Goal: Transaction & Acquisition: Purchase product/service

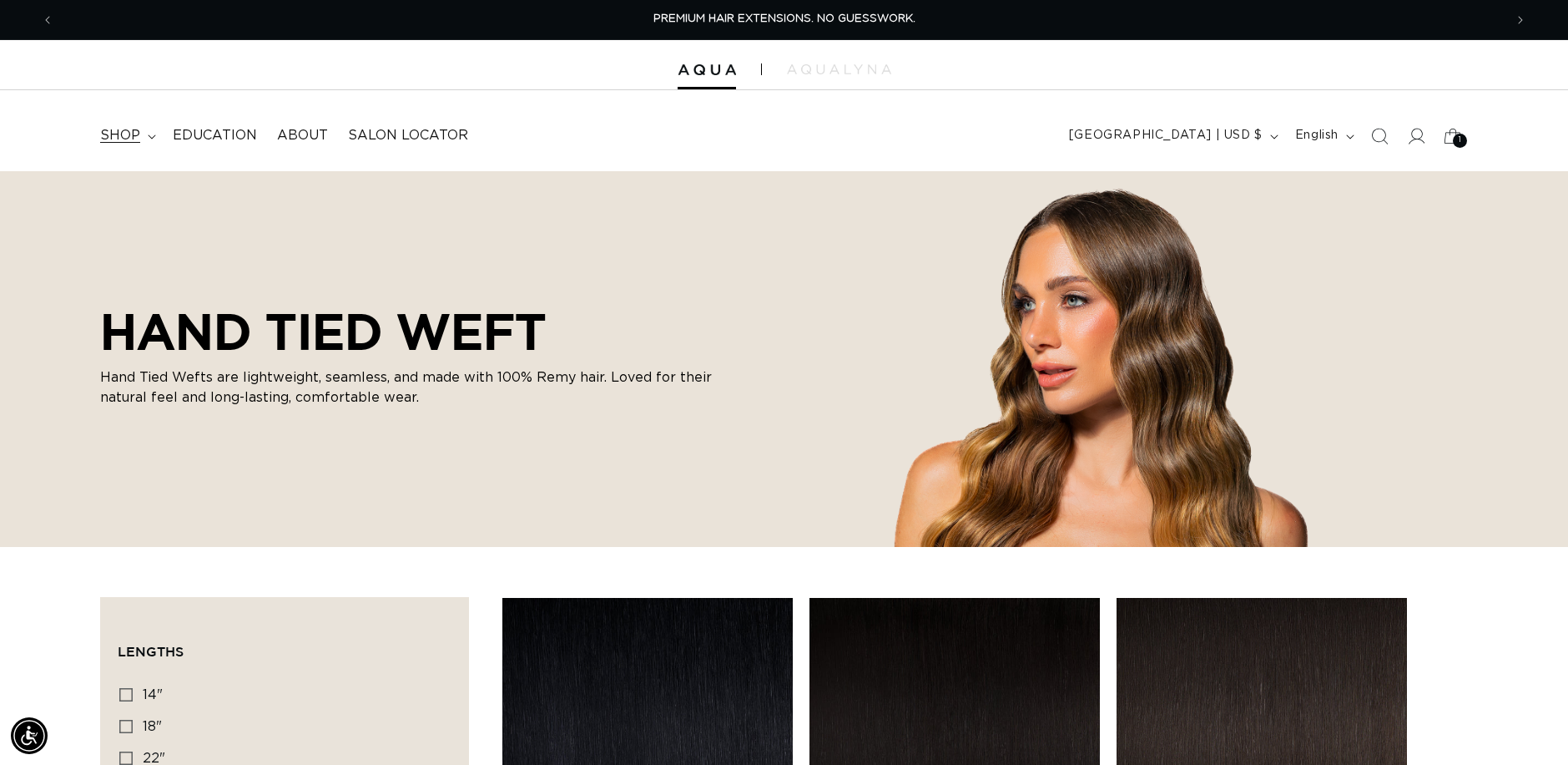
click at [142, 138] on summary "shop" at bounding box center [127, 135] width 73 height 37
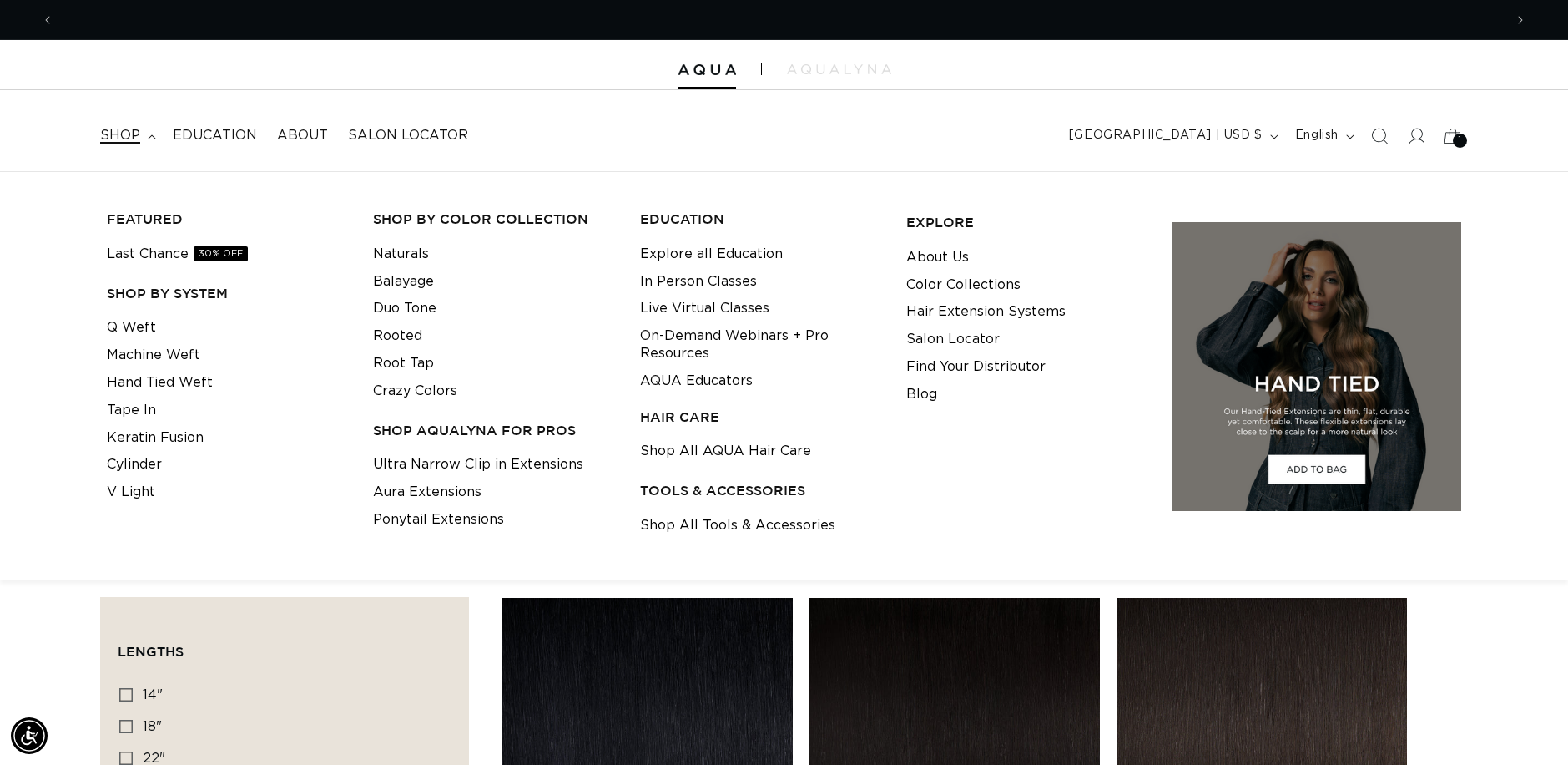
scroll to position [0, 2899]
click at [131, 443] on link "Keratin Fusion" at bounding box center [155, 438] width 97 height 28
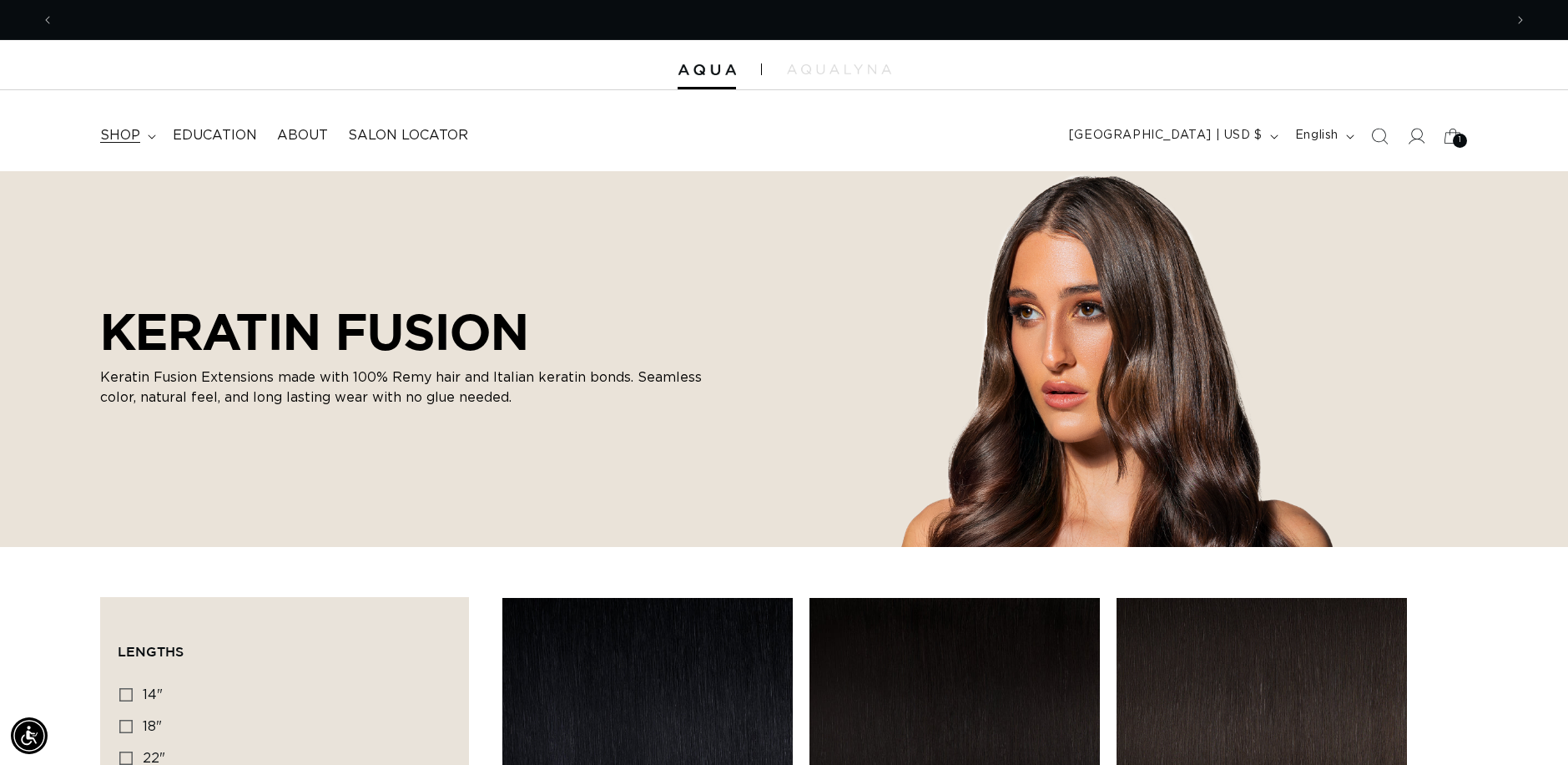
scroll to position [0, 1449]
click at [128, 132] on span "shop" at bounding box center [120, 135] width 40 height 18
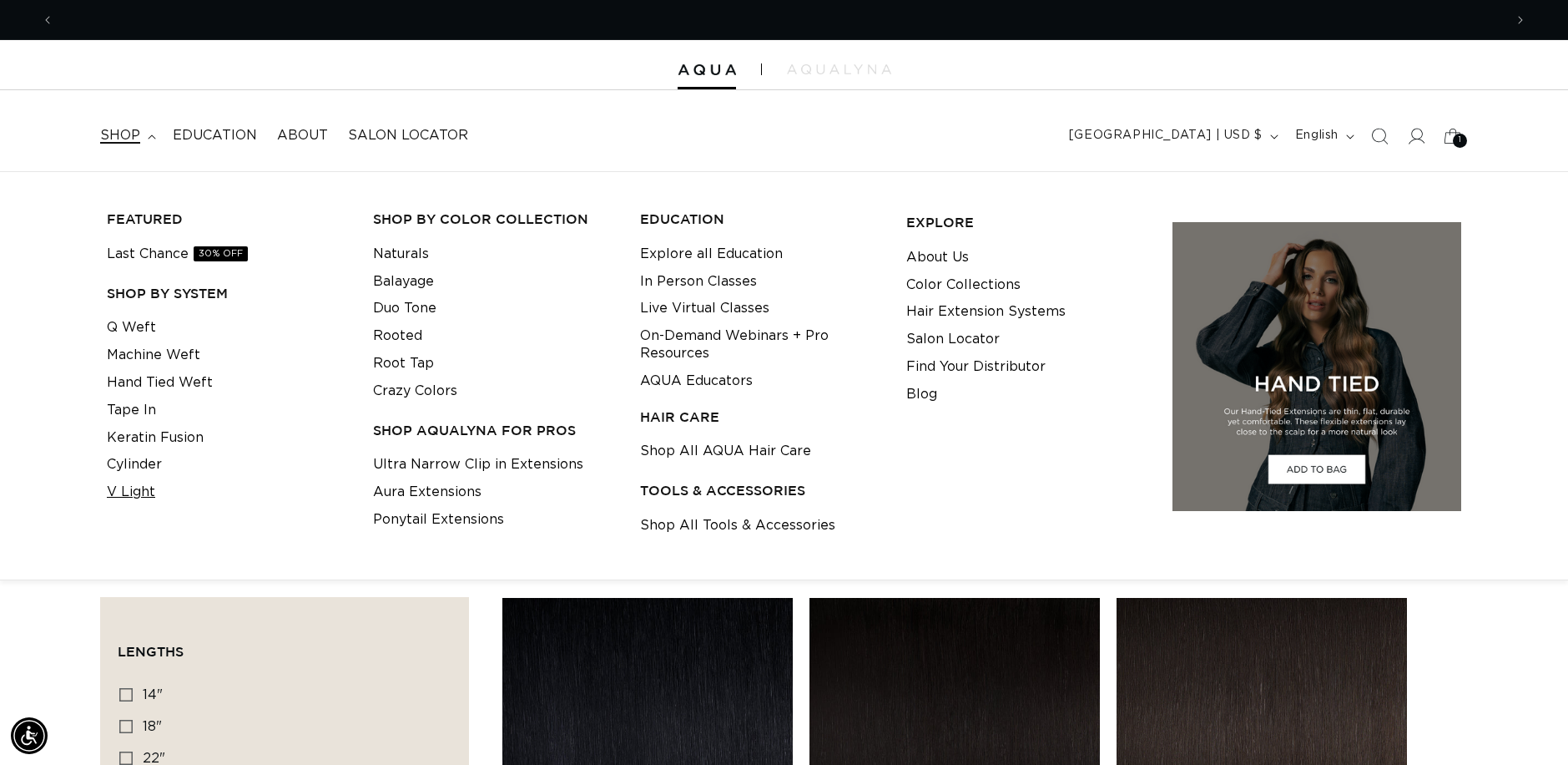
scroll to position [0, 2899]
click at [138, 467] on link "Cylinder" at bounding box center [133, 464] width 55 height 28
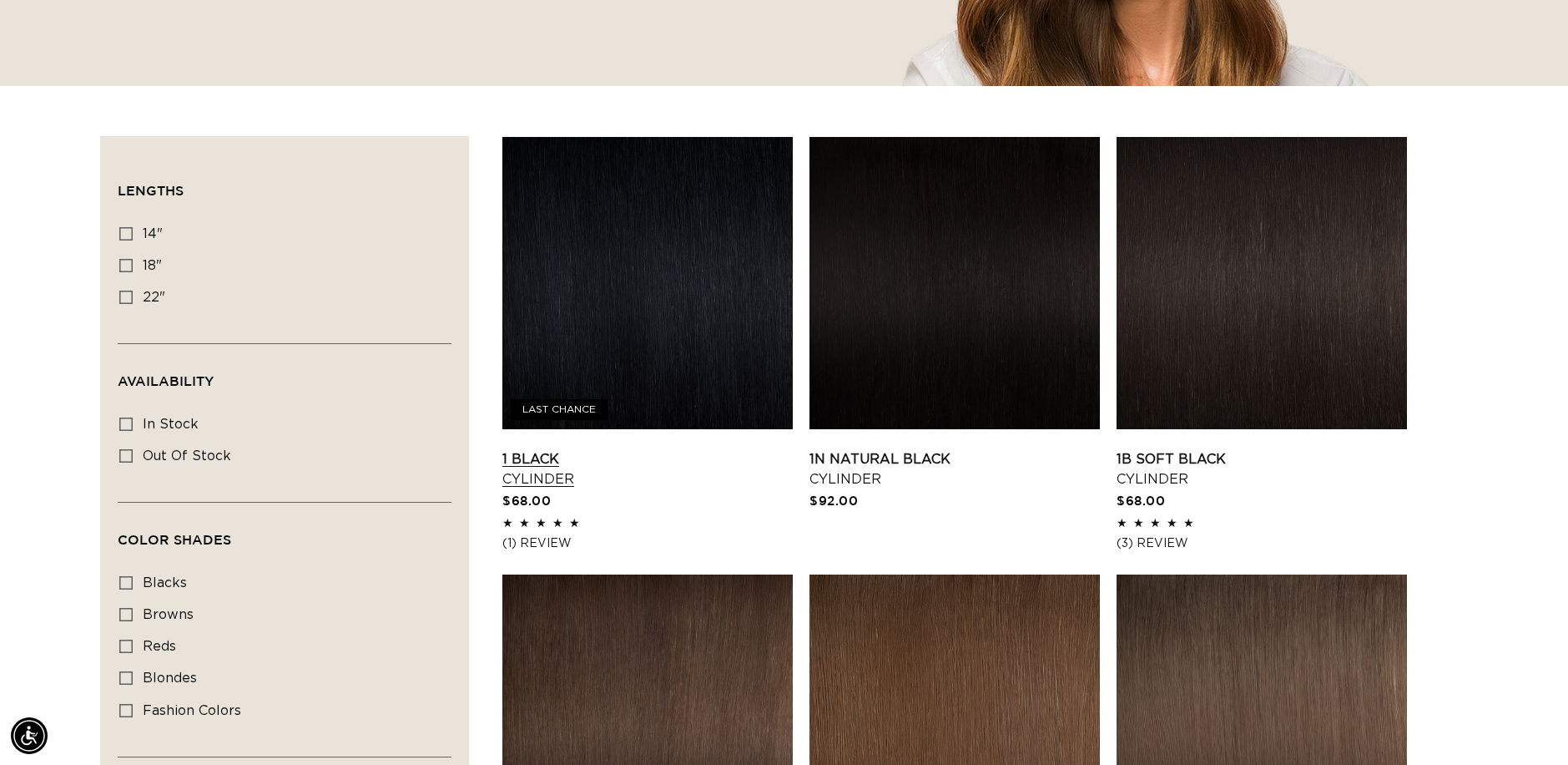
scroll to position [167, 0]
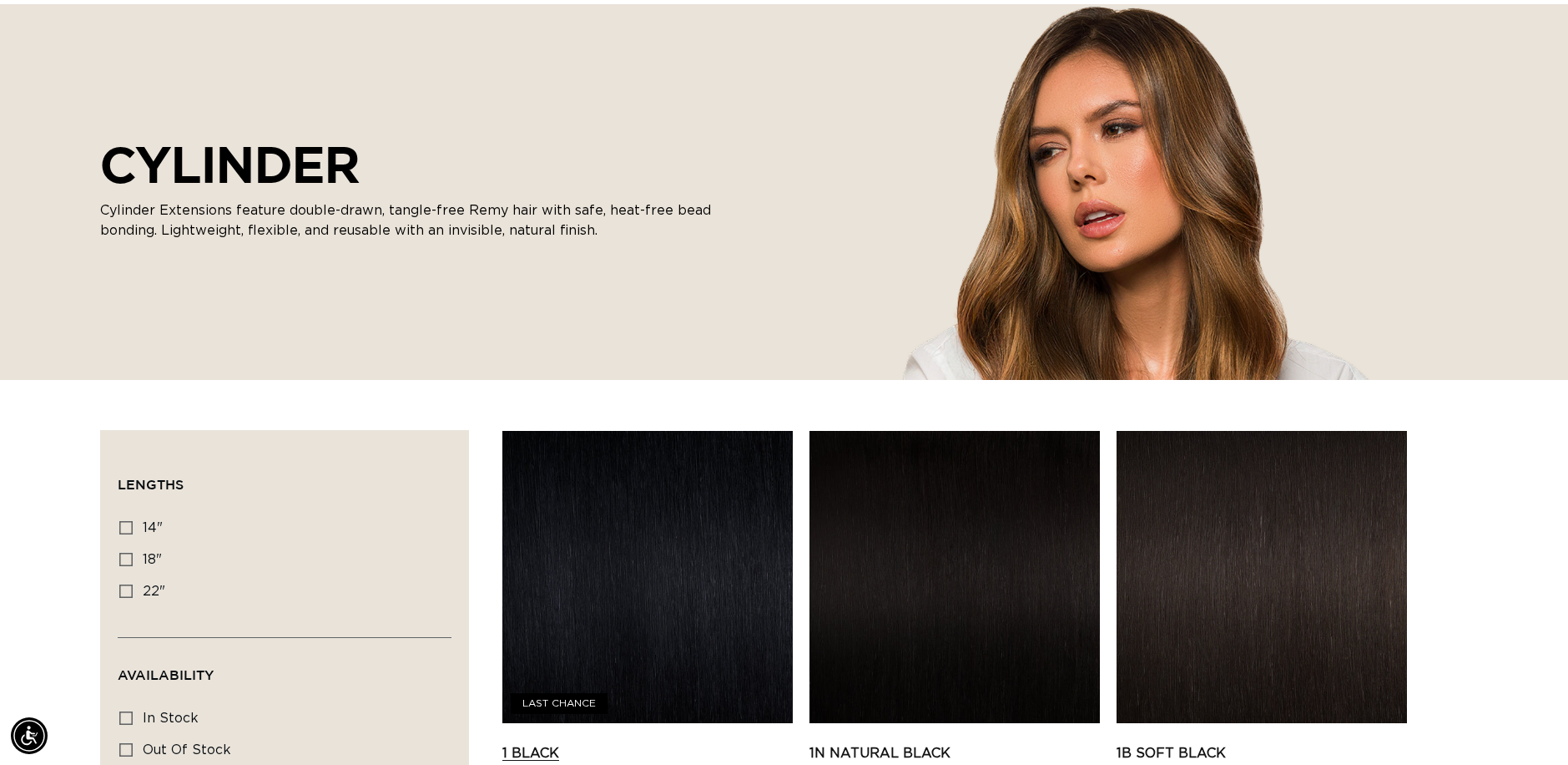
click at [650, 743] on link "1 Black Cylinder" at bounding box center [647, 762] width 291 height 40
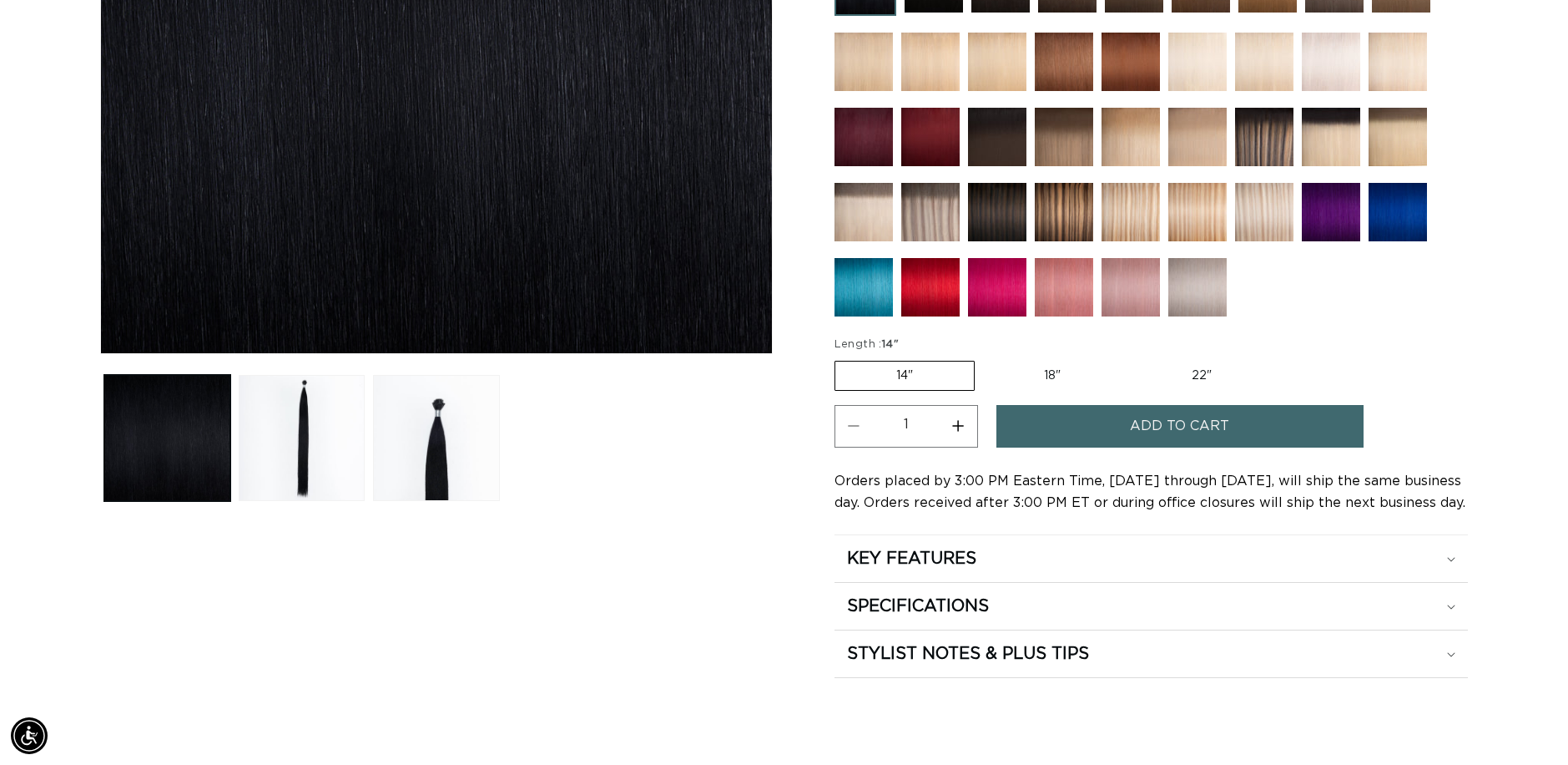
scroll to position [0, 1449]
click at [290, 434] on button "Load image 2 in gallery view" at bounding box center [301, 437] width 126 height 126
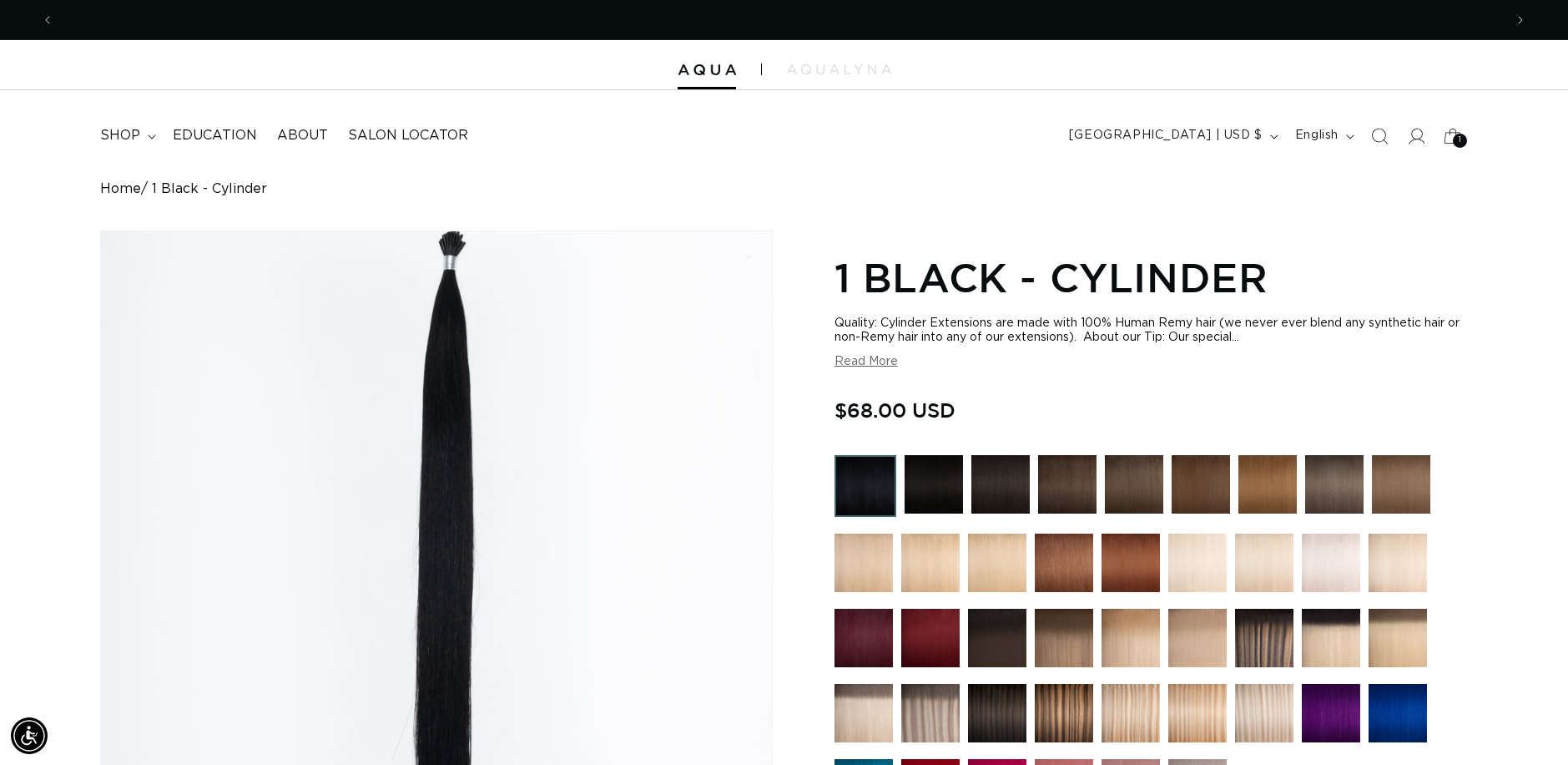
scroll to position [0, 2899]
click at [449, 250] on img "Gallery Viewer" at bounding box center [436, 543] width 671 height 623
click at [1136, 564] on img at bounding box center [1130, 562] width 58 height 58
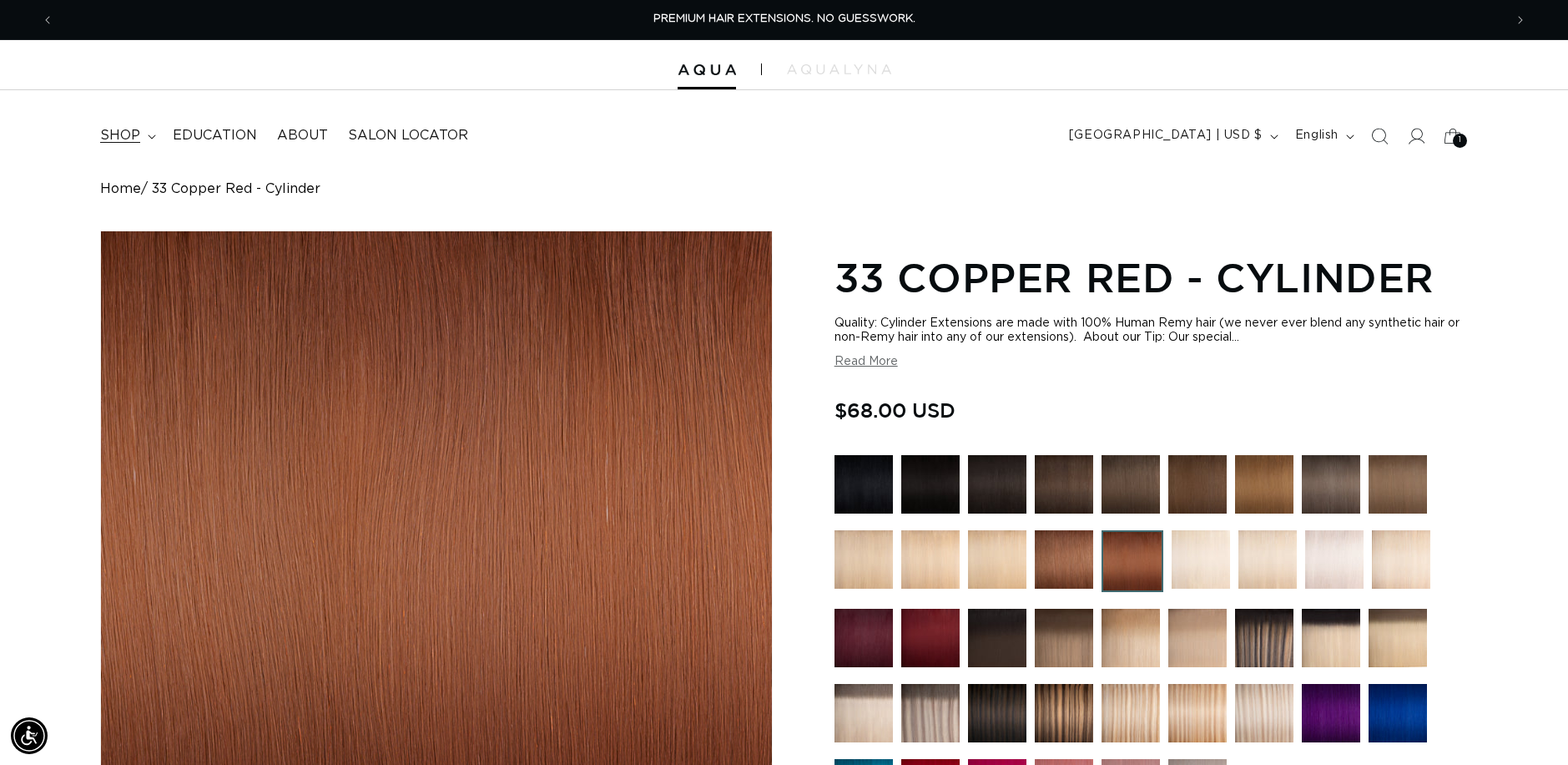
click at [137, 137] on span "shop" at bounding box center [120, 135] width 40 height 18
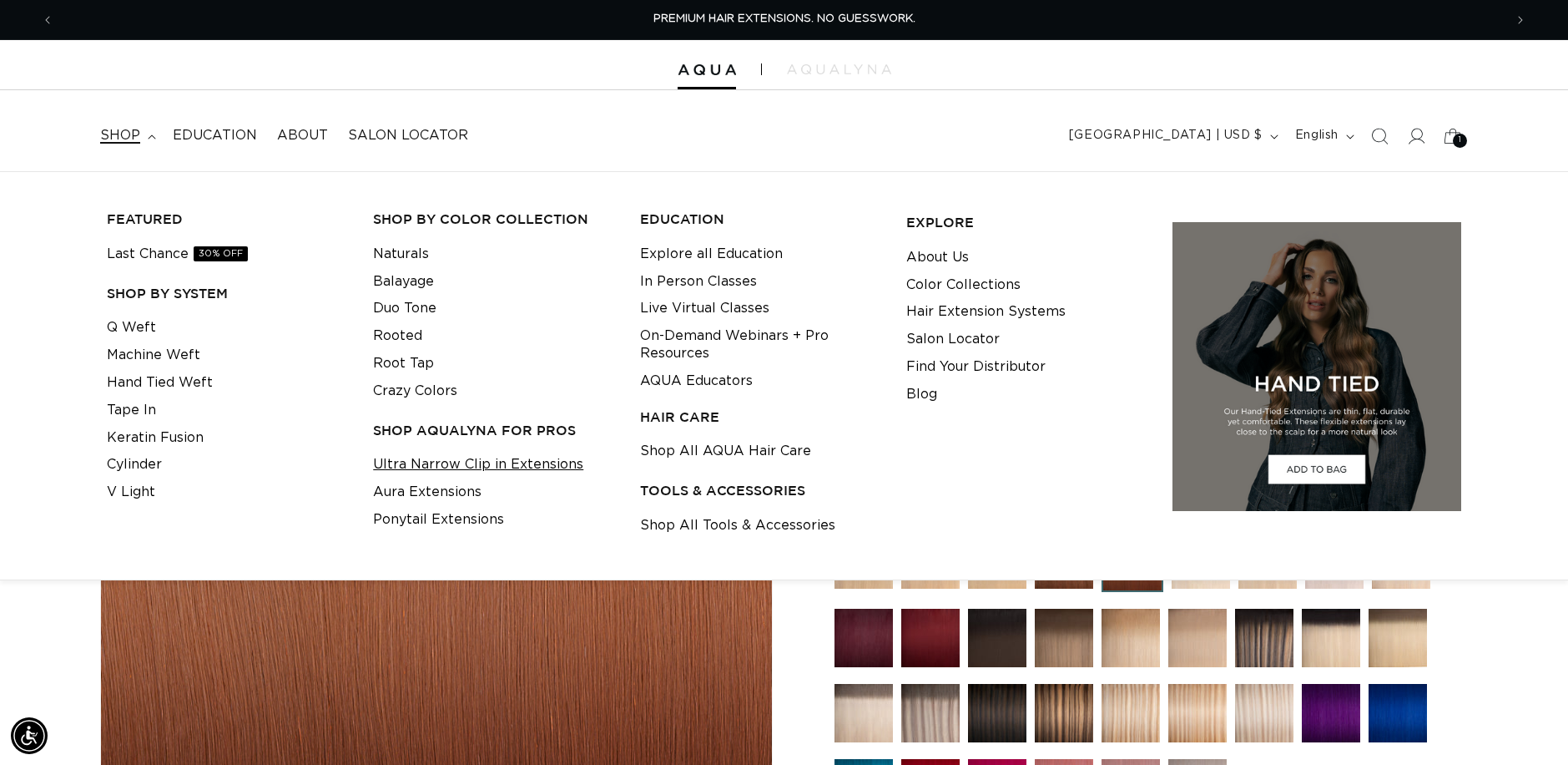
click at [484, 465] on link "Ultra Narrow Clip in Extensions" at bounding box center [477, 464] width 210 height 28
